Goal: Task Accomplishment & Management: Use online tool/utility

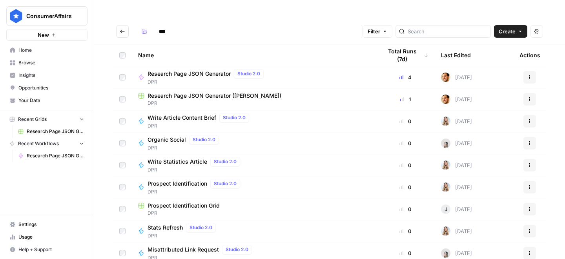
click at [207, 92] on span "Research Page JSON Generator ([PERSON_NAME])" at bounding box center [215, 96] width 134 height 8
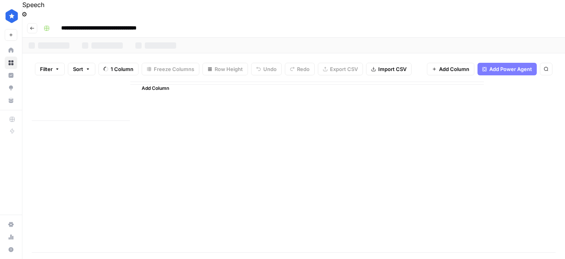
type input "**********"
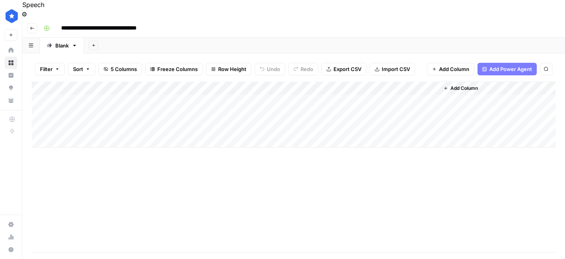
click at [218, 124] on div "Add Column" at bounding box center [294, 115] width 524 height 66
click at [215, 121] on div "Add Column" at bounding box center [294, 121] width 524 height 79
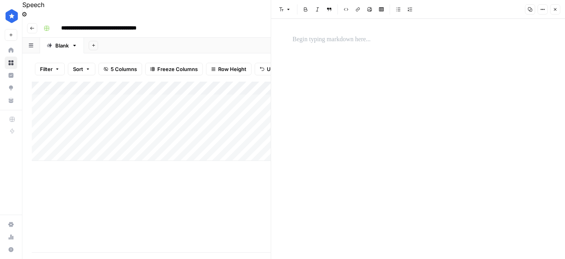
click at [337, 37] on p at bounding box center [418, 40] width 251 height 10
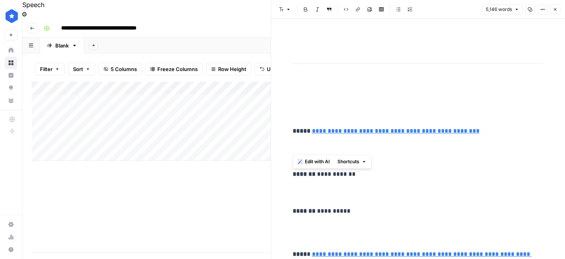
drag, startPoint x: 298, startPoint y: 112, endPoint x: 306, endPoint y: 148, distance: 36.6
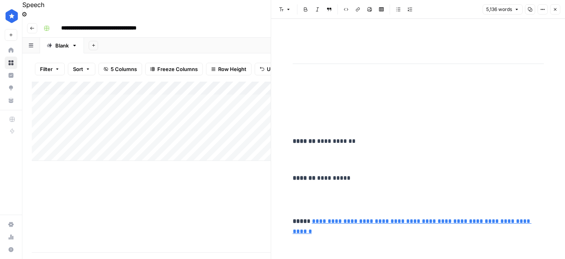
click at [553, 11] on icon "button" at bounding box center [555, 9] width 5 height 5
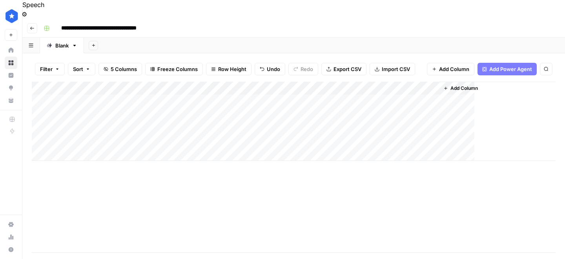
click at [202, 192] on div "Add Column" at bounding box center [294, 167] width 524 height 171
click at [244, 124] on div "Add Column" at bounding box center [294, 121] width 524 height 79
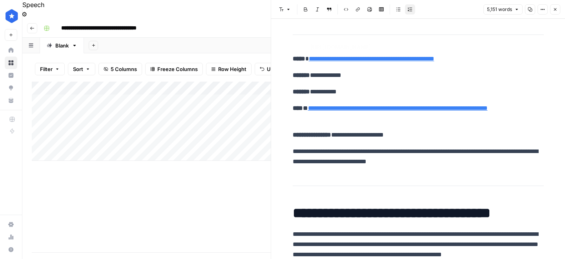
click at [296, 60] on strong "*****" at bounding box center [299, 59] width 13 height 6
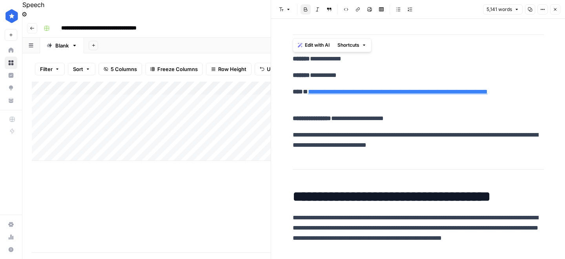
click at [558, 12] on button "Close" at bounding box center [556, 9] width 10 height 10
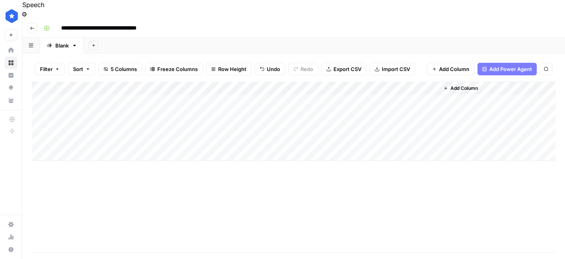
click at [180, 126] on div "Add Column" at bounding box center [294, 121] width 524 height 79
type textarea "**********"
click at [171, 178] on div "Add Column" at bounding box center [294, 167] width 524 height 171
click at [146, 177] on div "Add Column" at bounding box center [294, 167] width 524 height 171
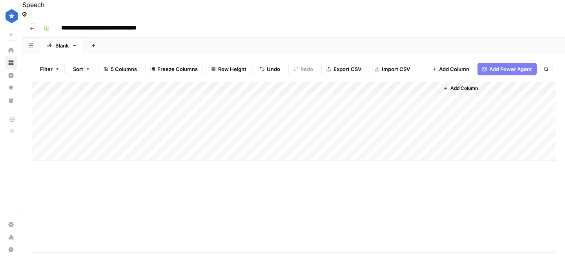
click at [154, 110] on div "Add Column" at bounding box center [294, 121] width 524 height 79
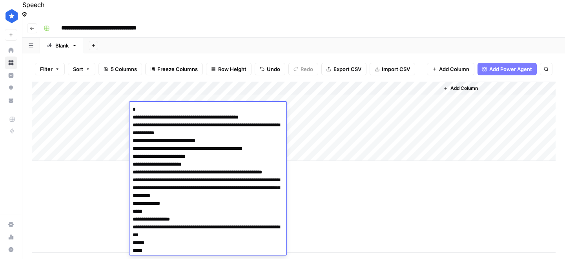
scroll to position [3315, 0]
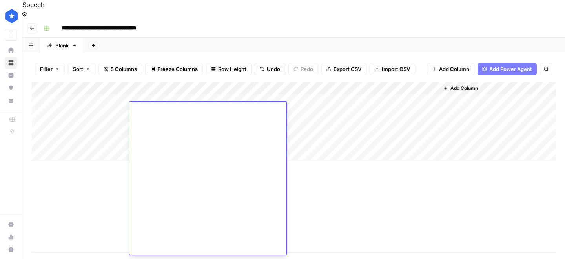
click at [84, 198] on div "Add Column" at bounding box center [294, 167] width 524 height 171
click at [157, 125] on div "Add Column" at bounding box center [294, 121] width 524 height 79
click at [115, 125] on div "Add Column" at bounding box center [294, 121] width 524 height 79
click at [102, 123] on div "Add Column" at bounding box center [294, 121] width 524 height 79
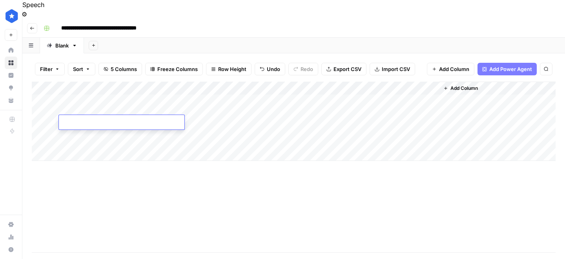
type textarea "**********"
click at [126, 192] on div "Add Column" at bounding box center [294, 167] width 524 height 171
click at [175, 108] on div "Add Column" at bounding box center [294, 121] width 524 height 79
click at [102, 185] on div "Add Column" at bounding box center [294, 167] width 524 height 171
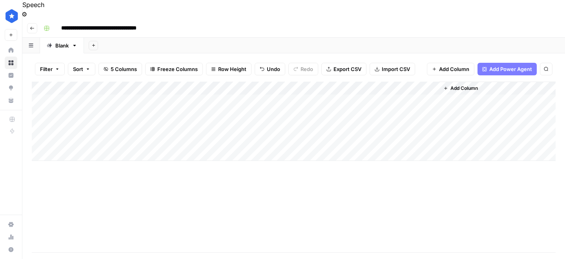
click at [150, 125] on div "Add Column" at bounding box center [294, 121] width 524 height 79
click at [150, 125] on textarea at bounding box center [193, 122] width 126 height 11
type textarea "**********"
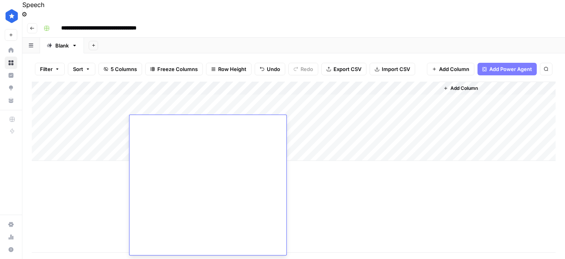
click at [73, 203] on div "Add Column" at bounding box center [294, 167] width 524 height 171
click at [315, 121] on div "Add Column" at bounding box center [294, 121] width 524 height 79
click at [355, 22] on div "**********" at bounding box center [298, 28] width 517 height 13
click at [287, 38] on div "Add Sheet" at bounding box center [324, 46] width 481 height 16
click at [179, 159] on div "Add Column" at bounding box center [294, 167] width 524 height 171
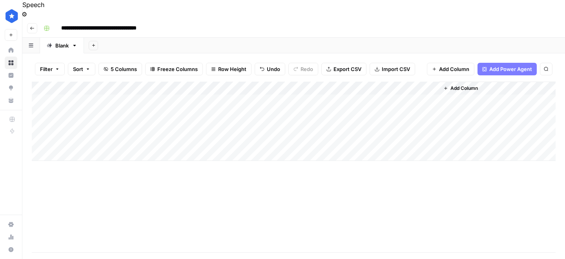
click at [338, 185] on div "Add Column" at bounding box center [294, 167] width 524 height 171
click at [351, 123] on div "Add Column" at bounding box center [294, 121] width 524 height 79
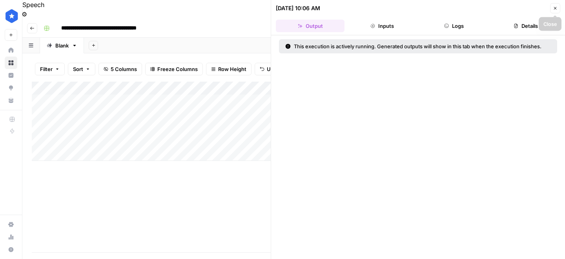
click at [554, 10] on icon "button" at bounding box center [555, 8] width 5 height 5
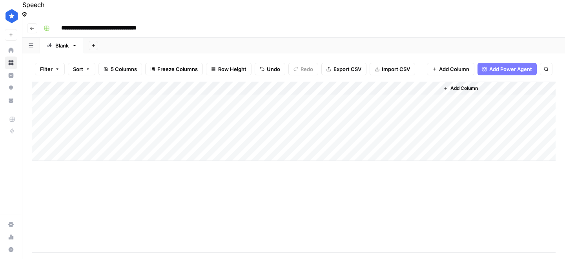
click at [300, 213] on div "Add Column" at bounding box center [294, 167] width 524 height 171
click at [91, 135] on div "Add Column" at bounding box center [294, 121] width 524 height 79
click at [396, 119] on div "Add Column" at bounding box center [294, 128] width 524 height 93
click at [93, 136] on div "Add Column" at bounding box center [294, 128] width 524 height 93
click at [131, 185] on div "Add Column" at bounding box center [294, 167] width 524 height 171
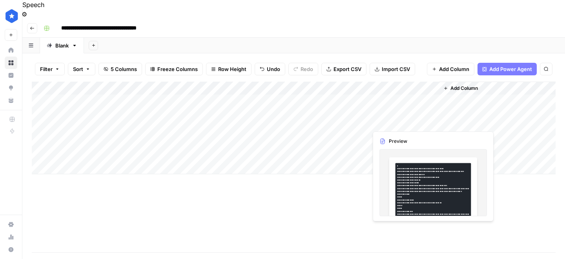
click at [394, 123] on div "Add Column" at bounding box center [294, 128] width 524 height 93
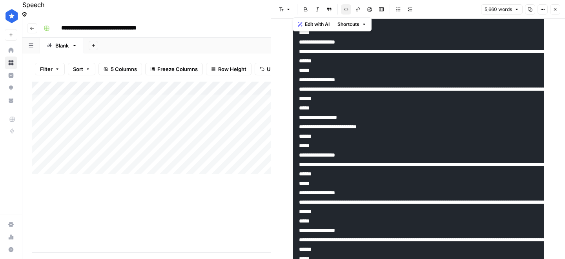
scroll to position [1129, 0]
